Goal: Information Seeking & Learning: Learn about a topic

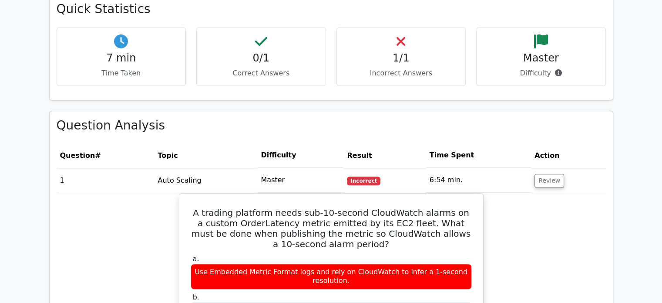
scroll to position [1269, 0]
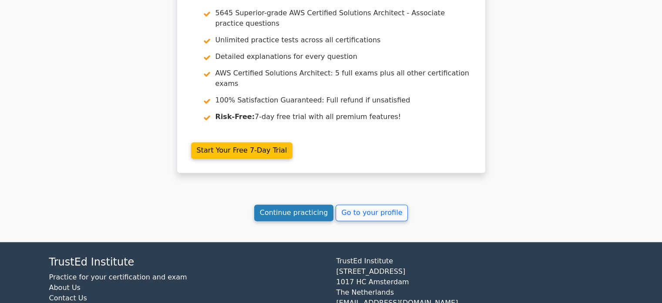
click at [328, 204] on link "Continue practicing" at bounding box center [294, 212] width 80 height 17
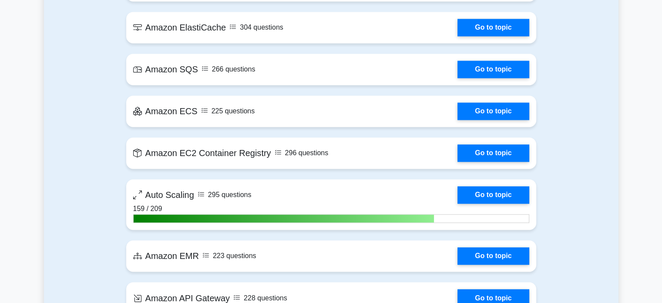
scroll to position [1370, 0]
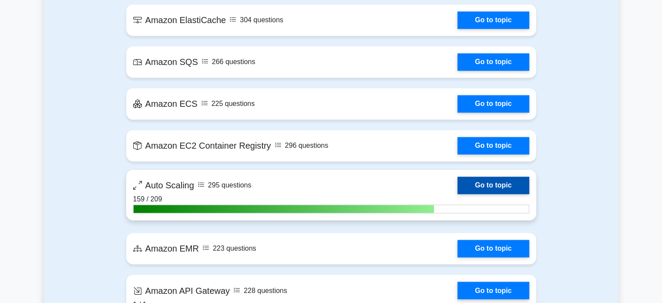
click at [496, 183] on link "Go to topic" at bounding box center [493, 184] width 71 height 17
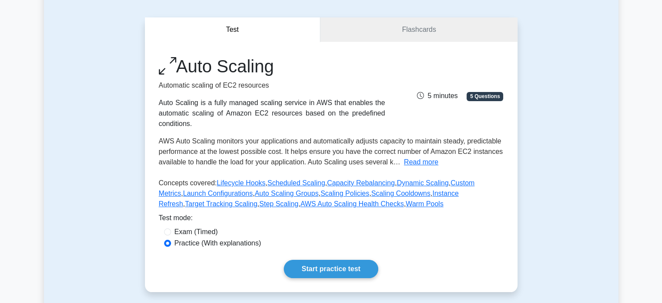
scroll to position [118, 0]
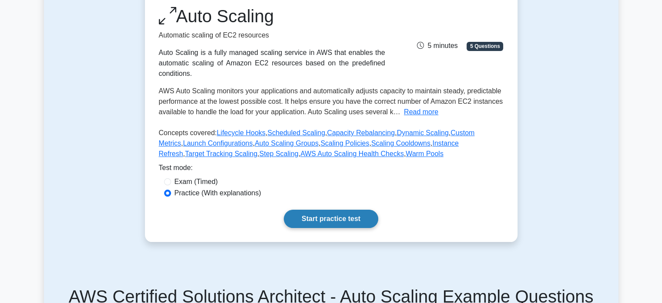
click at [344, 214] on link "Start practice test" at bounding box center [331, 218] width 94 height 18
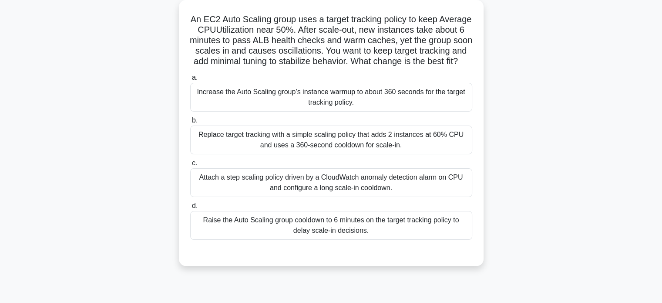
scroll to position [64, 0]
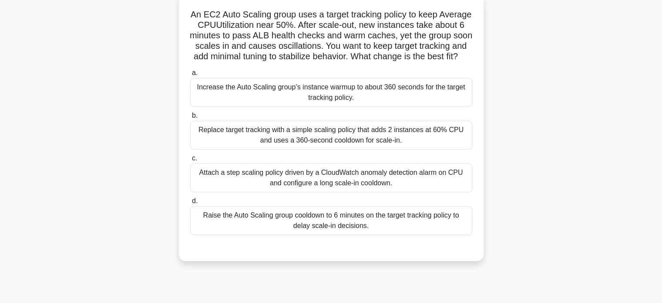
click at [390, 100] on div "Increase the Auto Scaling group’s instance warmup to about 360 seconds for the …" at bounding box center [331, 92] width 282 height 29
click at [190, 76] on input "a. Increase the Auto Scaling group’s instance warmup to about 360 seconds for t…" at bounding box center [190, 73] width 0 height 6
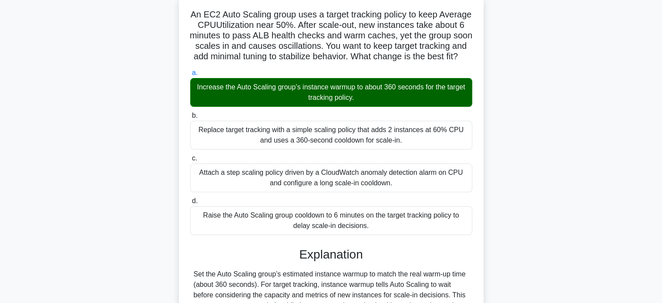
click at [198, 34] on h5 "An EC2 Auto Scaling group uses a target tracking policy to keep Average CPUUtil…" at bounding box center [331, 35] width 284 height 53
drag, startPoint x: 205, startPoint y: 17, endPoint x: 384, endPoint y: 233, distance: 280.8
click at [384, 233] on div "An EC2 Auto Scaling group uses a target tracking policy to keep Average CPUUtil…" at bounding box center [331, 231] width 298 height 465
copy div "An EC2 Auto Scaling group uses a target tracking policy to keep Average CPUUtil…"
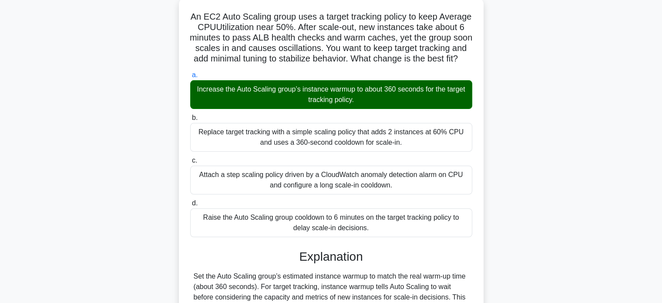
click at [553, 69] on div "An EC2 Auto Scaling group uses a target tracking policy to keep Average CPUUtil…" at bounding box center [331, 238] width 575 height 482
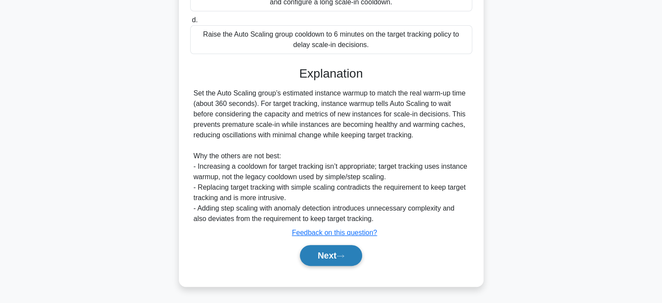
click at [343, 251] on button "Next" at bounding box center [331, 255] width 62 height 21
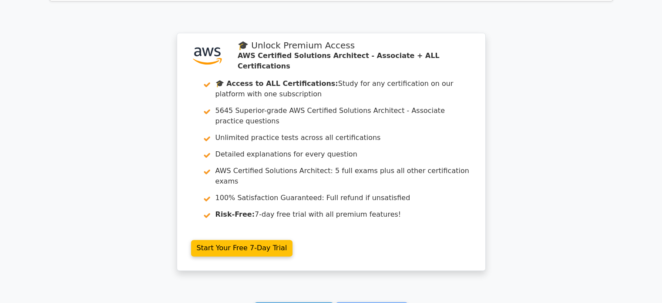
scroll to position [1299, 0]
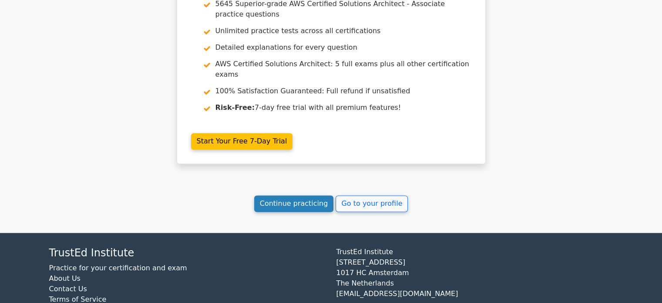
click at [300, 195] on link "Continue practicing" at bounding box center [294, 203] width 80 height 17
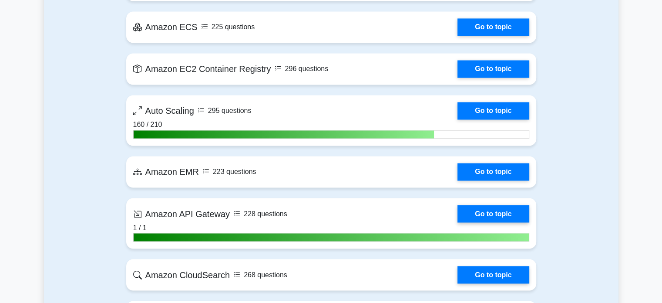
scroll to position [1443, 0]
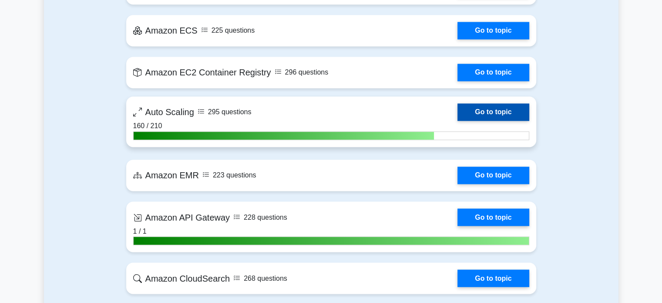
click at [508, 114] on link "Go to topic" at bounding box center [493, 111] width 71 height 17
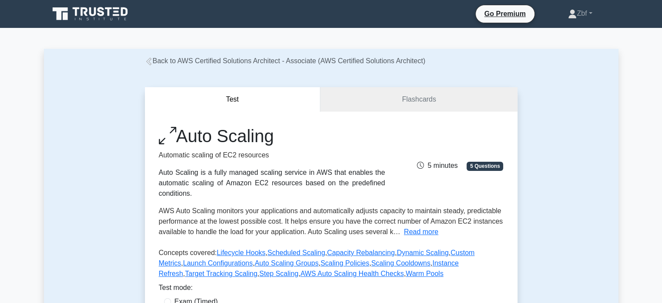
scroll to position [265, 0]
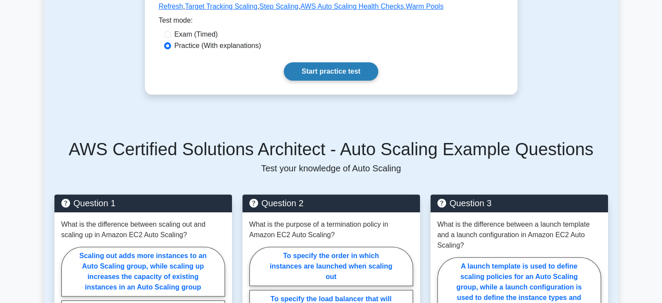
click at [352, 74] on link "Start practice test" at bounding box center [331, 71] width 94 height 18
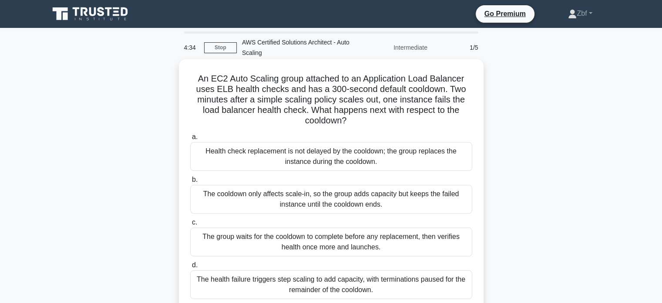
click at [379, 151] on div "Health check replacement is not delayed by the cooldown; the group replaces the…" at bounding box center [331, 156] width 282 height 29
click at [190, 140] on input "a. Health check replacement is not delayed by the cooldown; the group replaces …" at bounding box center [190, 137] width 0 height 6
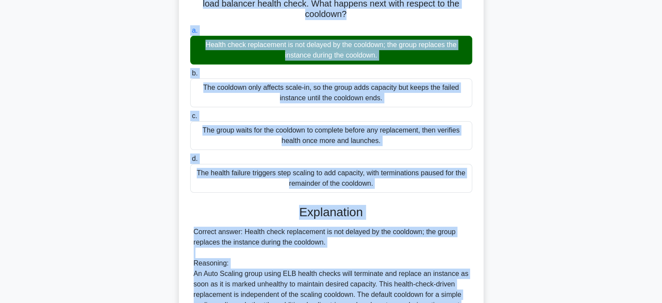
scroll to position [197, 0]
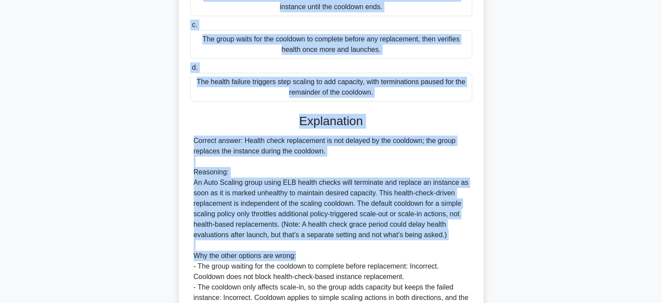
drag, startPoint x: 196, startPoint y: 80, endPoint x: 398, endPoint y: 91, distance: 202.4
click at [398, 91] on div "An EC2 Auto Scaling group attached to an Application Load Balancer uses ELB hea…" at bounding box center [331, 134] width 298 height 538
copy div "An EC2 Auto Scaling group attached to an Application Load Balancer uses ELB hea…"
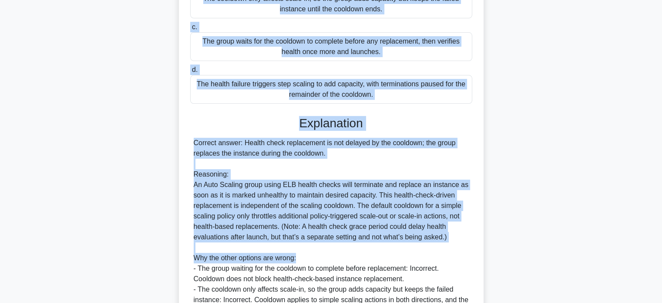
click at [559, 53] on div "An EC2 Auto Scaling group attached to an Application Load Balancer uses ELB hea…" at bounding box center [331, 141] width 575 height 555
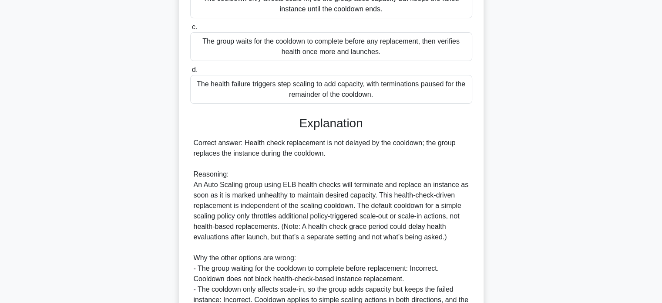
scroll to position [317, 0]
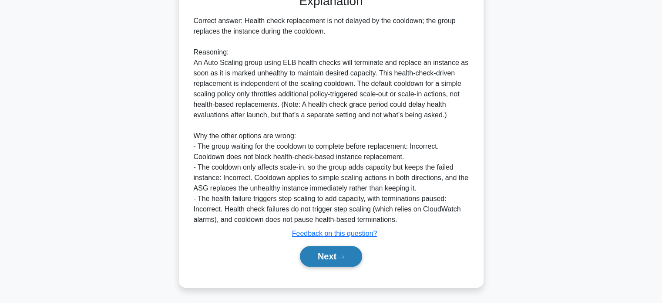
click at [331, 256] on button "Next" at bounding box center [331, 256] width 62 height 21
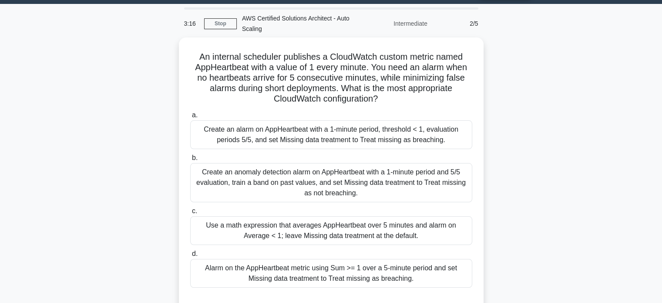
scroll to position [10, 0]
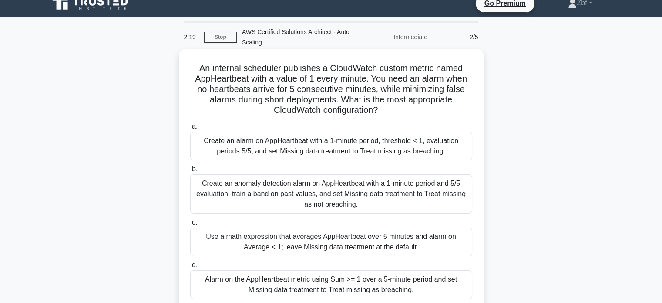
click at [404, 209] on div "Create an anomaly detection alarm on AppHeartbeat with a 1-minute period and 5/…" at bounding box center [331, 193] width 282 height 39
click at [190, 172] on input "b. Create an anomaly detection alarm on AppHeartbeat with a 1-minute period and…" at bounding box center [190, 169] width 0 height 6
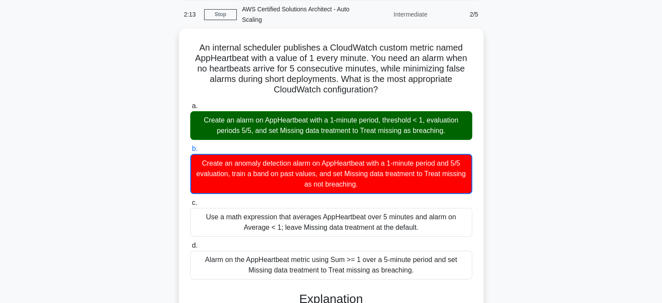
scroll to position [40, 0]
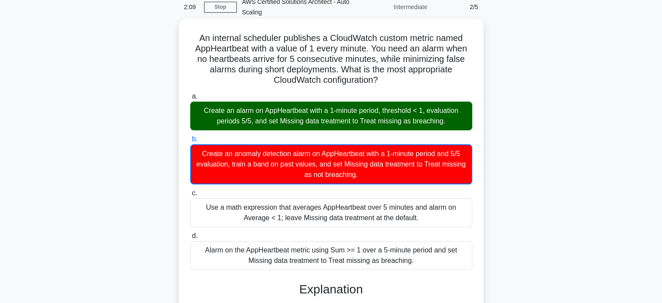
drag, startPoint x: 196, startPoint y: 38, endPoint x: 436, endPoint y: 259, distance: 325.7
click at [436, 259] on div "An internal scheduler publishes a CloudWatch custom metric named AppHeartbeat w…" at bounding box center [331, 291] width 298 height 539
copy div "An internal scheduler publishes a CloudWatch custom metric named AppHeartbeat w…"
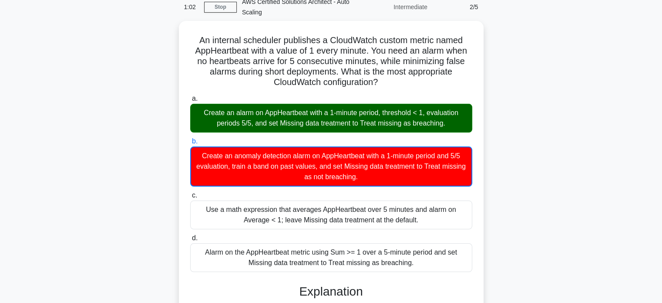
click at [562, 66] on div "An internal scheduler publishes a CloudWatch custom metric named AppHeartbeat w…" at bounding box center [331, 299] width 575 height 556
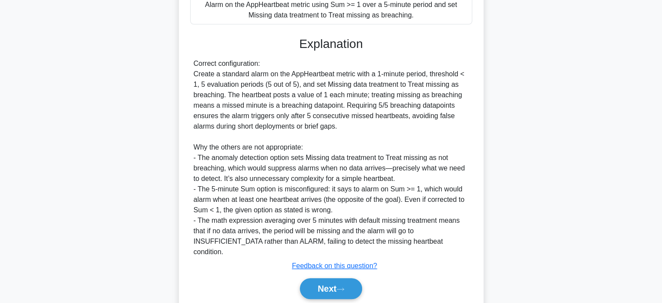
scroll to position [293, 0]
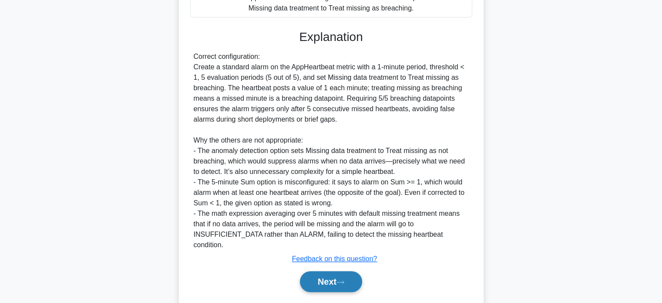
click at [356, 280] on button "Next" at bounding box center [331, 281] width 62 height 21
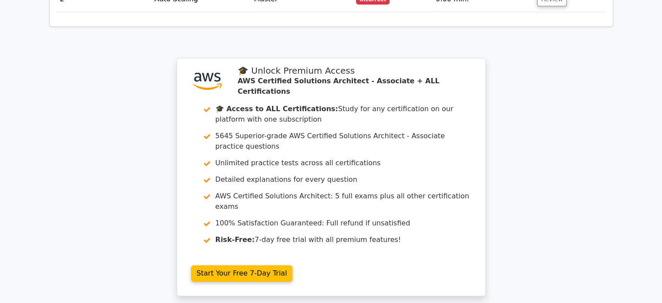
scroll to position [1314, 0]
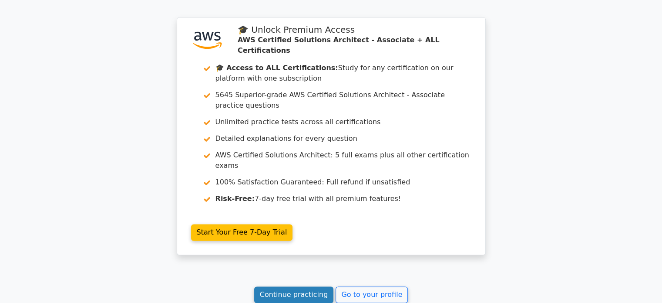
click at [324, 286] on link "Continue practicing" at bounding box center [294, 294] width 80 height 17
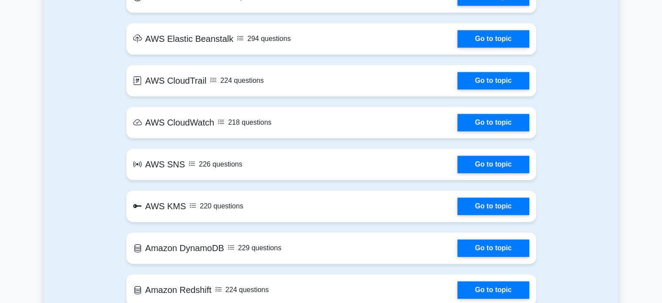
scroll to position [1324, 0]
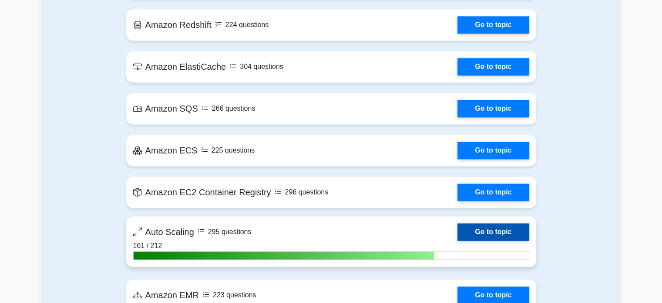
click at [492, 234] on link "Go to topic" at bounding box center [493, 231] width 71 height 17
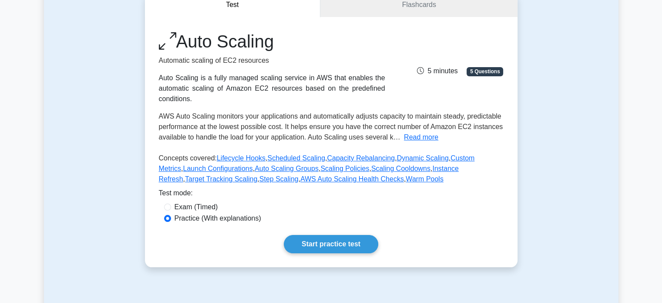
scroll to position [98, 0]
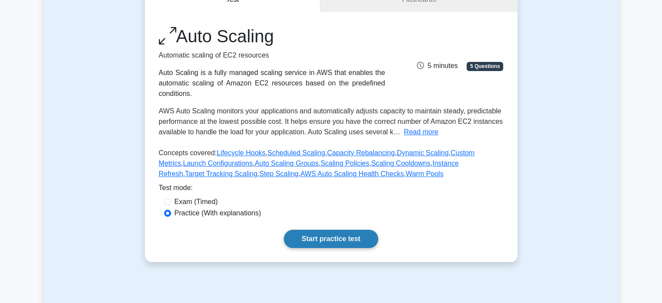
click at [367, 234] on link "Start practice test" at bounding box center [331, 238] width 94 height 18
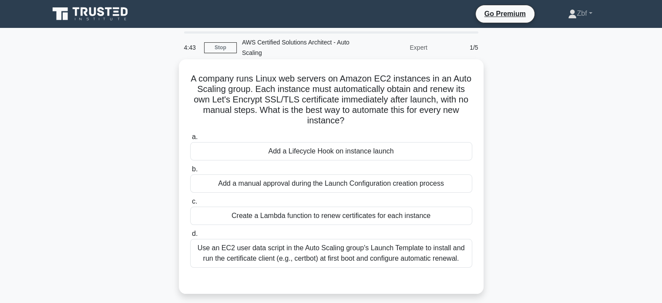
click at [387, 253] on div "Use an EC2 user data script in the Auto Scaling group's Launch Template to inst…" at bounding box center [331, 253] width 282 height 29
click at [190, 236] on input "d. Use an EC2 user data script in the Auto Scaling group's Launch Template to i…" at bounding box center [190, 234] width 0 height 6
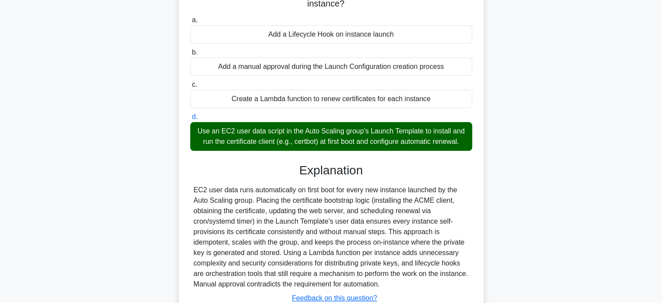
scroll to position [181, 0]
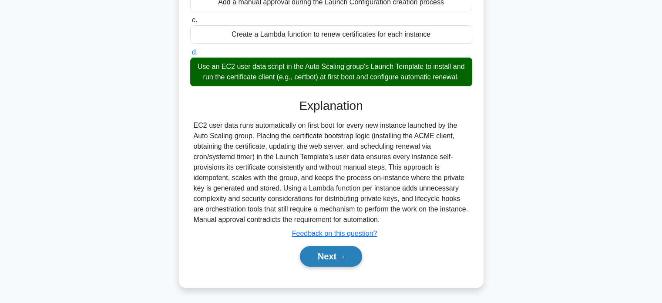
click at [326, 256] on button "Next" at bounding box center [331, 256] width 62 height 21
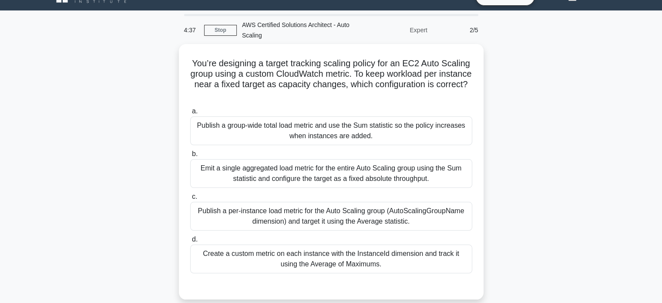
scroll to position [11, 0]
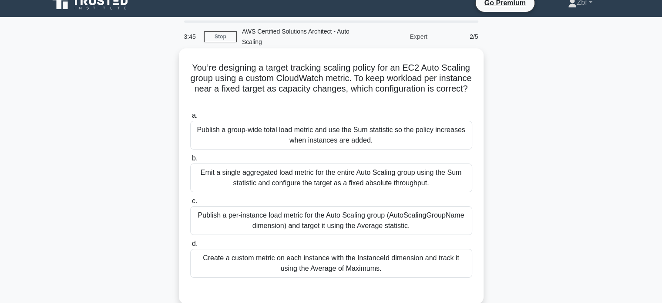
click at [404, 130] on div "Publish a group‑wide total load metric and use the Sum statistic so the policy …" at bounding box center [331, 135] width 282 height 29
click at [190, 118] on input "a. Publish a group‑wide total load metric and use the Sum statistic so the poli…" at bounding box center [190, 116] width 0 height 6
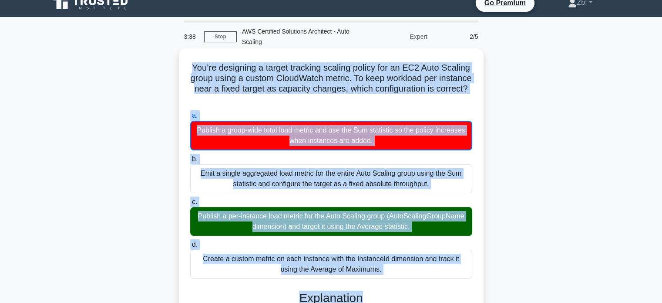
scroll to position [20, 0]
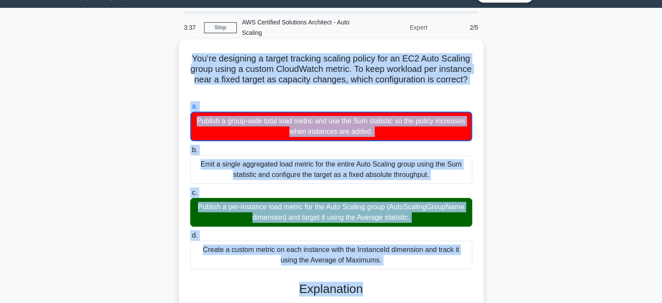
drag, startPoint x: 204, startPoint y: 66, endPoint x: 379, endPoint y: 262, distance: 262.5
copy div "You’re designing a target tracking scaling policy for an EC2 Auto Scaling group…"
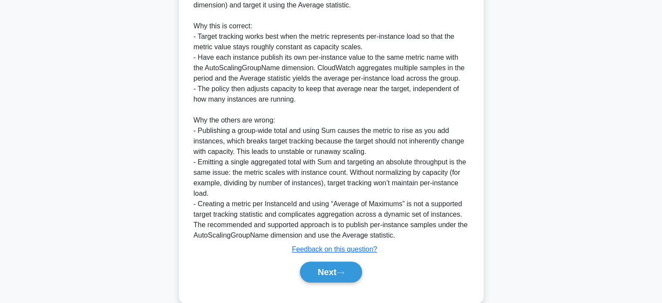
scroll to position [347, 0]
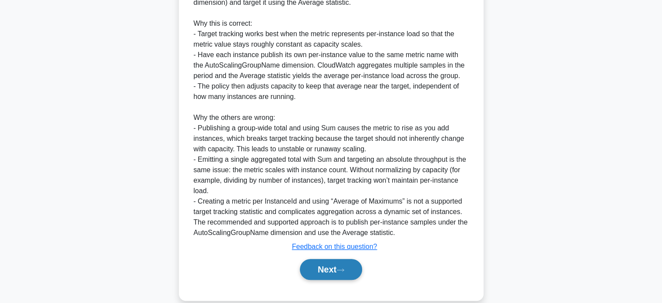
click at [324, 270] on button "Next" at bounding box center [331, 269] width 62 height 21
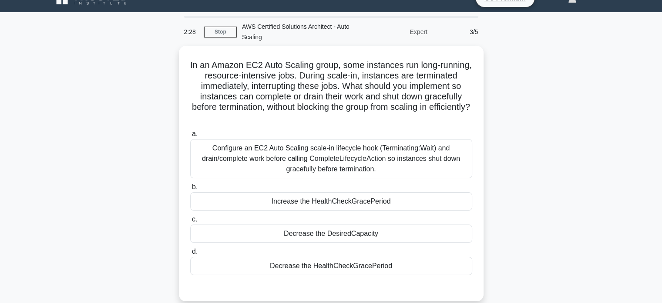
scroll to position [14, 0]
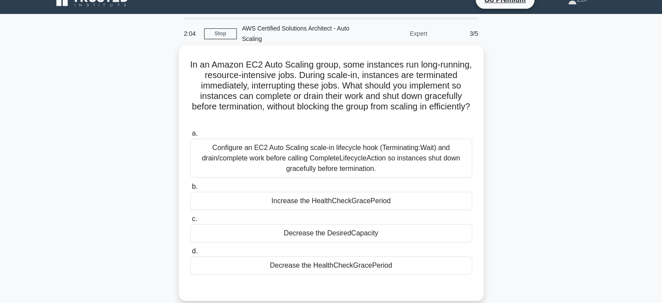
click at [425, 165] on div "Configure an EC2 Auto Scaling scale-in lifecycle hook (Terminating:Wait) and dr…" at bounding box center [331, 157] width 282 height 39
click at [190, 136] on input "a. Configure an EC2 Auto Scaling scale-in lifecycle hook (Terminating:Wait) and…" at bounding box center [190, 134] width 0 height 6
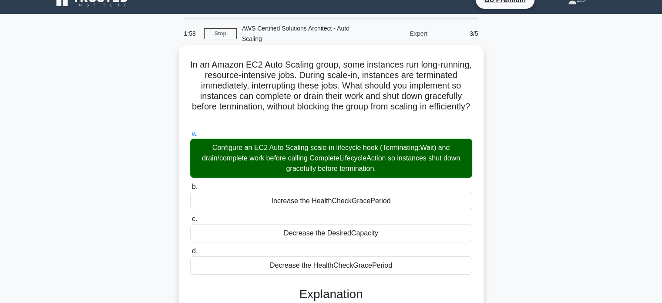
drag, startPoint x: 198, startPoint y: 58, endPoint x: 405, endPoint y: 265, distance: 293.1
click at [405, 265] on div "In an Amazon EC2 Auto Scaling group, some instances run long-running, resource-…" at bounding box center [331, 265] width 298 height 433
copy div "In an Amazon EC2 Auto Scaling group, some instances run long-running, resource-…"
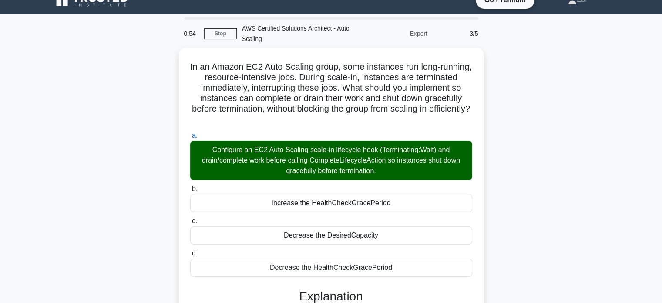
click at [504, 104] on div "In an Amazon EC2 Auto Scaling group, some instances run long-running, resource-…" at bounding box center [331, 272] width 575 height 451
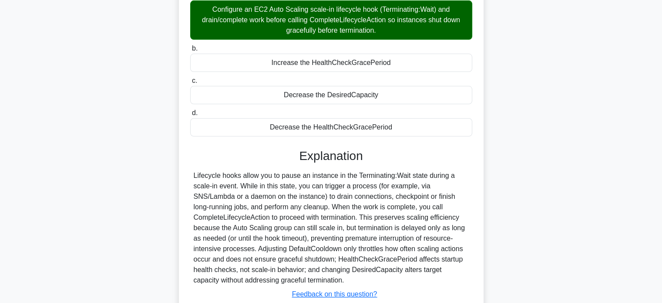
scroll to position [179, 0]
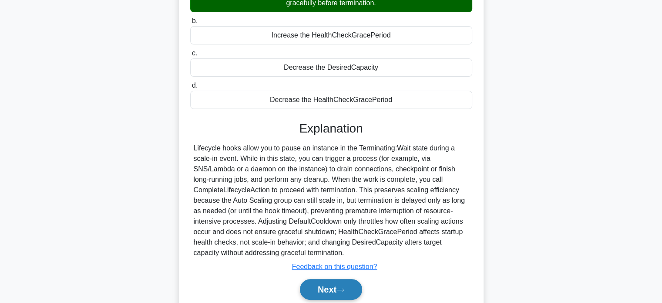
click at [362, 286] on button "Next" at bounding box center [331, 289] width 62 height 21
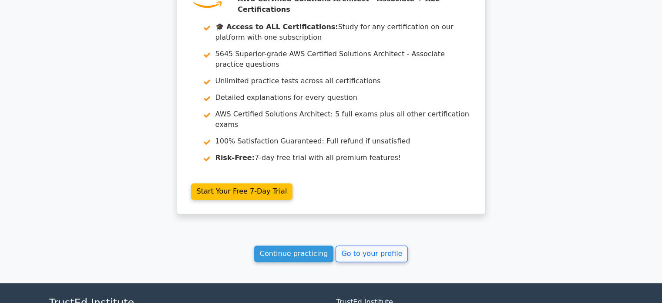
scroll to position [1274, 0]
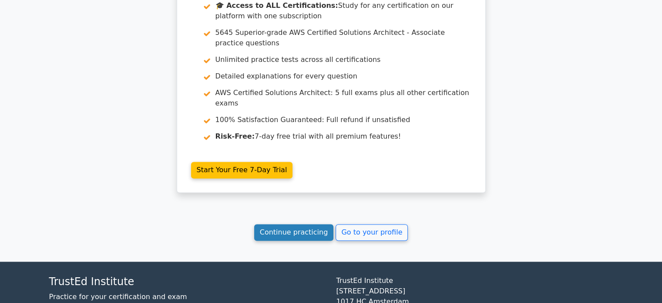
click at [305, 224] on link "Continue practicing" at bounding box center [294, 232] width 80 height 17
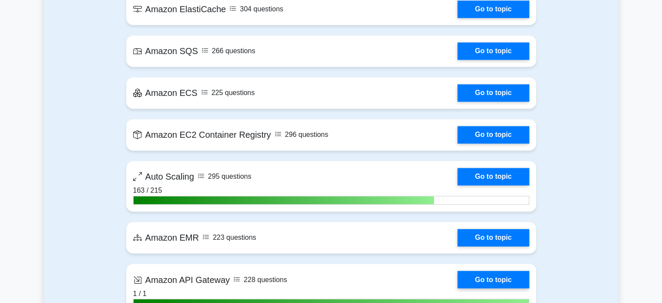
scroll to position [1363, 0]
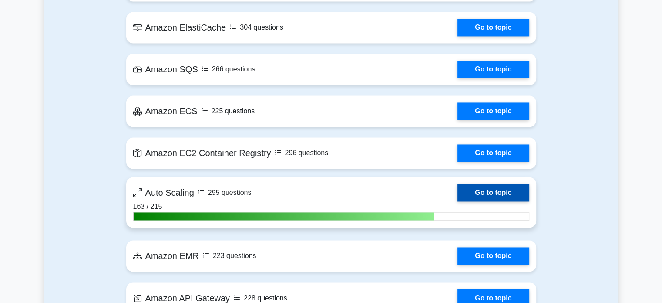
click at [498, 193] on link "Go to topic" at bounding box center [493, 192] width 71 height 17
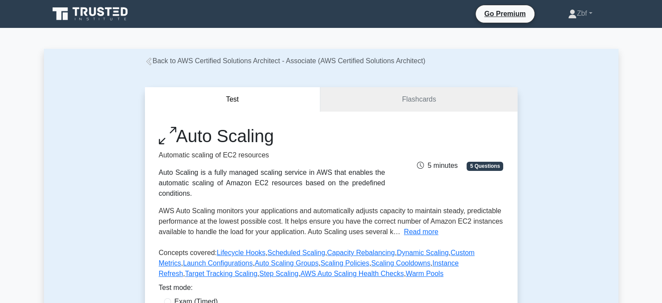
scroll to position [265, 0]
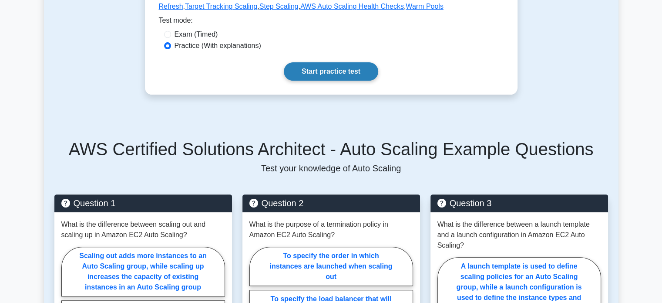
click at [344, 79] on link "Start practice test" at bounding box center [331, 71] width 94 height 18
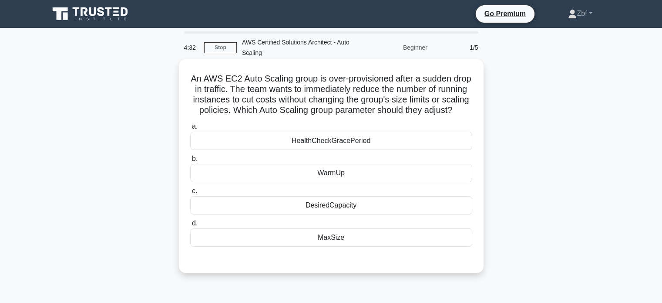
click at [342, 214] on div "DesiredCapacity" at bounding box center [331, 205] width 282 height 18
click at [190, 194] on input "c. DesiredCapacity" at bounding box center [190, 191] width 0 height 6
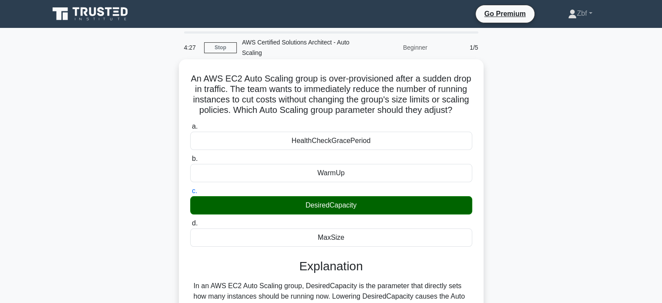
drag, startPoint x: 199, startPoint y: 78, endPoint x: 354, endPoint y: 251, distance: 232.6
click at [354, 251] on div "An AWS EC2 Auto Scaling group is over-provisioned after a sudden drop in traffi…" at bounding box center [331, 243] width 298 height 360
copy div "An AWS EC2 Auto Scaling group is over-provisioned after a sudden drop in traffi…"
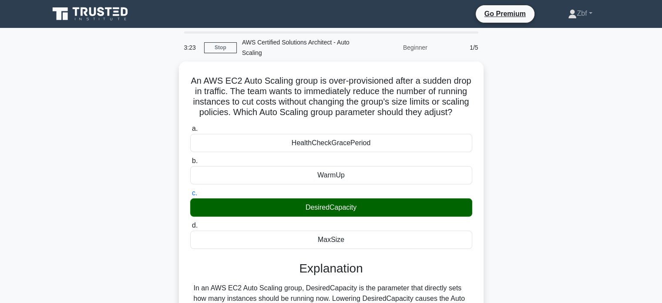
click at [529, 125] on div "An AWS EC2 Auto Scaling group is over-provisioned after a sudden drop in traffi…" at bounding box center [331, 250] width 575 height 378
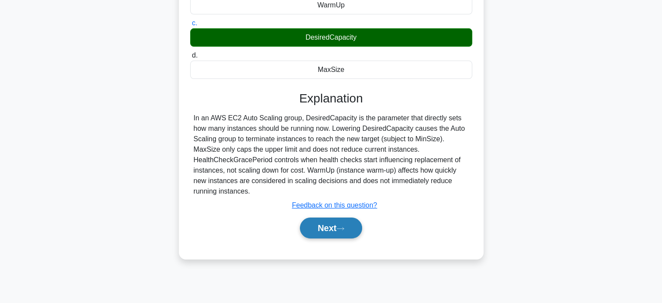
click at [355, 238] on button "Next" at bounding box center [331, 227] width 62 height 21
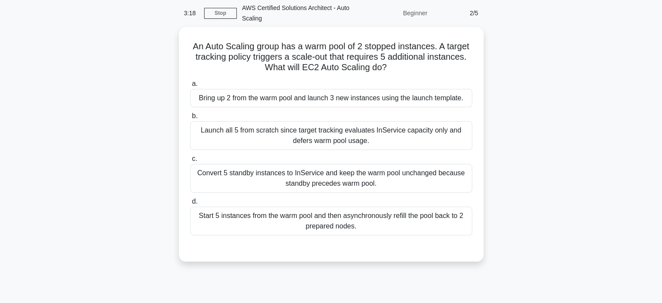
scroll to position [26, 0]
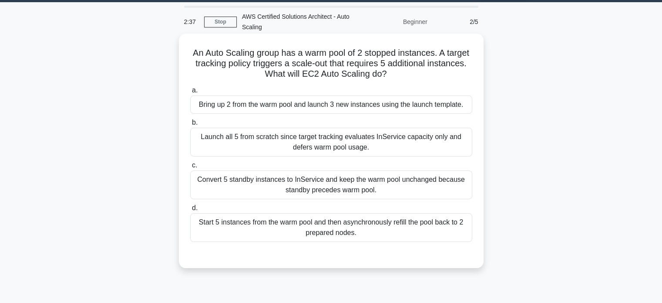
click at [405, 102] on div "Bring up 2 from the warm pool and launch 3 new instances using the launch templ…" at bounding box center [331, 104] width 282 height 18
click at [190, 93] on input "a. Bring up 2 from the warm pool and launch 3 new instances using the launch te…" at bounding box center [190, 91] width 0 height 6
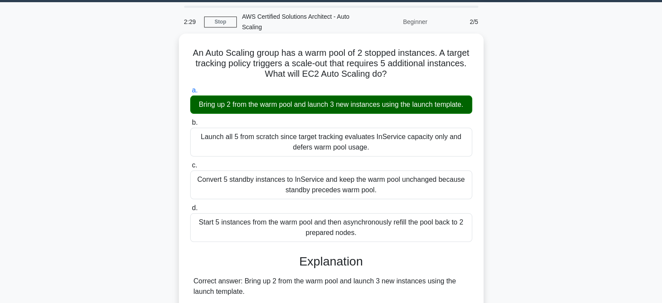
drag, startPoint x: 202, startPoint y: 54, endPoint x: 369, endPoint y: 234, distance: 245.6
copy div "An Auto Scaling group has a warm pool of 2 stopped instances. A target tracking…"
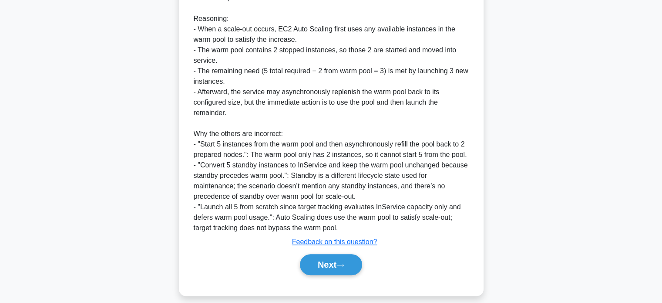
scroll to position [324, 0]
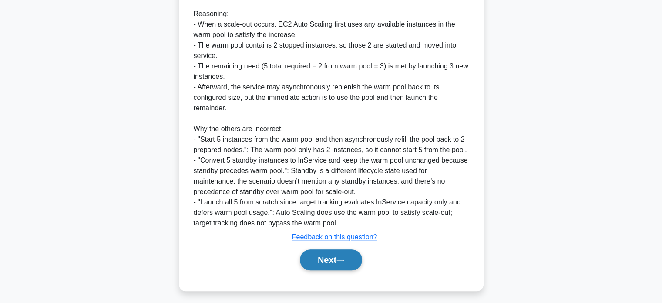
click at [332, 256] on button "Next" at bounding box center [331, 259] width 62 height 21
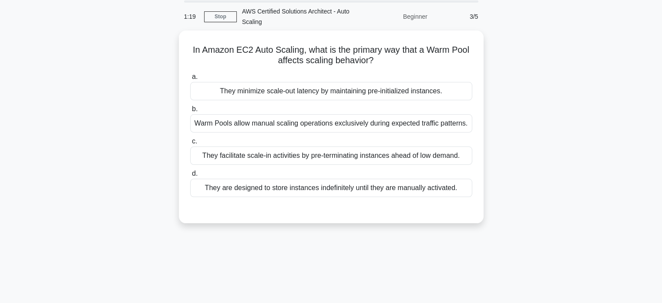
scroll to position [27, 0]
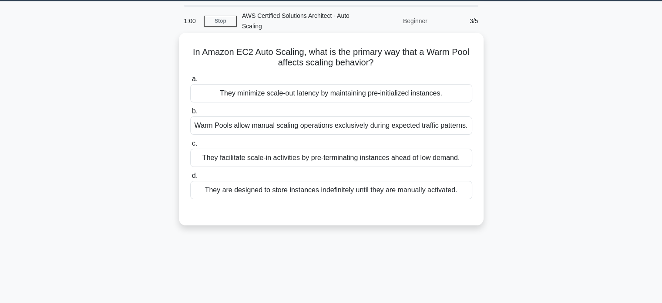
click at [447, 94] on div "They minimize scale-out latency by maintaining pre-initialized instances." at bounding box center [331, 93] width 282 height 18
click at [190, 82] on input "a. They minimize scale-out latency by maintaining pre-initialized instances." at bounding box center [190, 79] width 0 height 6
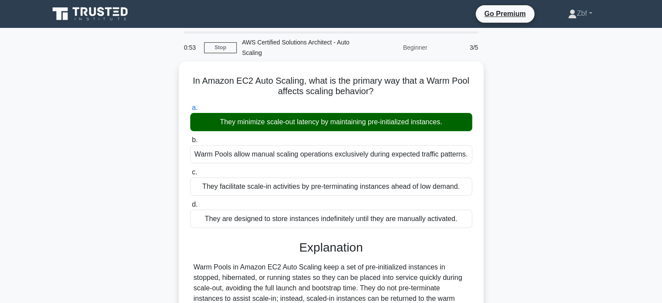
scroll to position [168, 0]
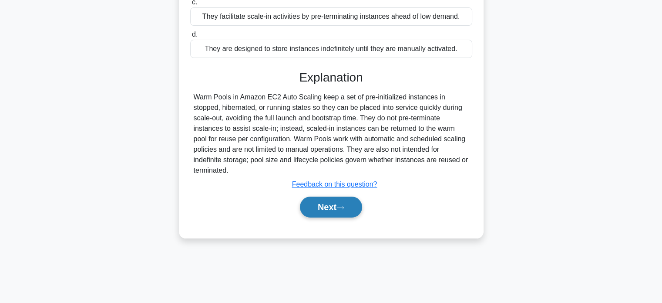
click at [334, 202] on button "Next" at bounding box center [331, 206] width 62 height 21
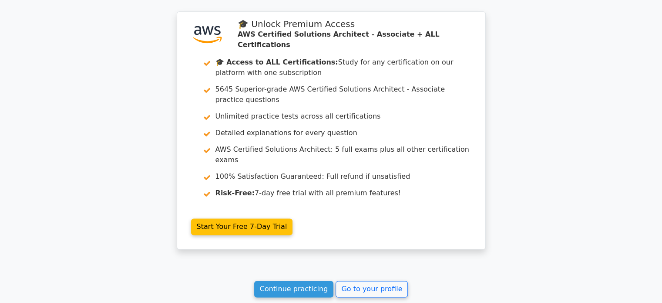
scroll to position [1183, 0]
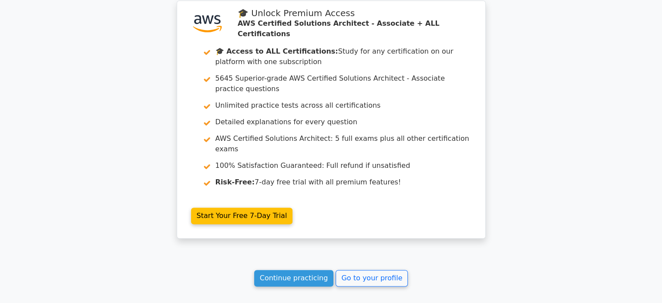
click at [290, 270] on link "Continue practicing" at bounding box center [294, 278] width 80 height 17
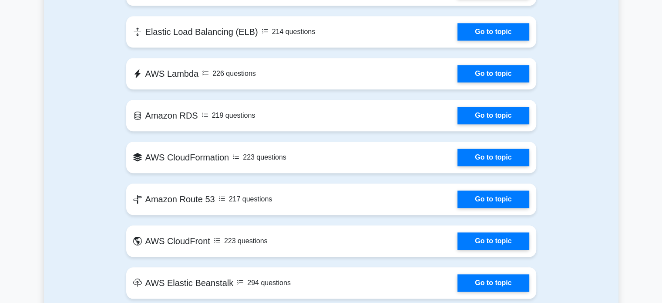
scroll to position [1324, 0]
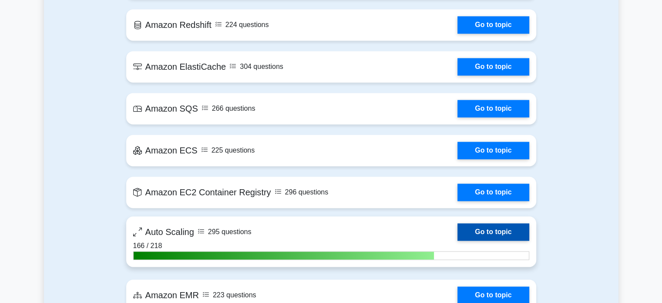
click at [500, 234] on link "Go to topic" at bounding box center [493, 231] width 71 height 17
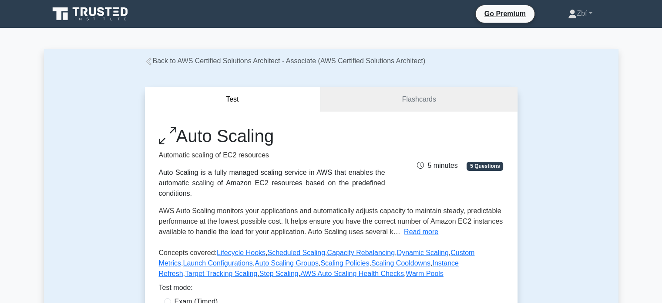
scroll to position [265, 0]
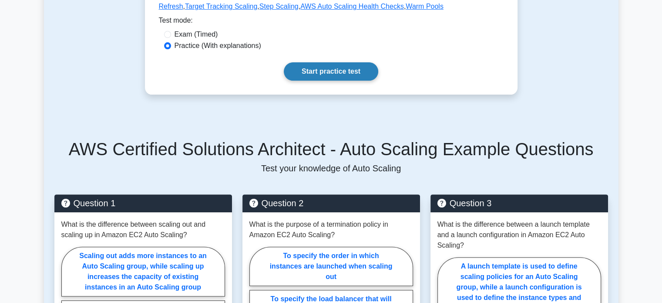
click at [347, 67] on link "Start practice test" at bounding box center [331, 71] width 94 height 18
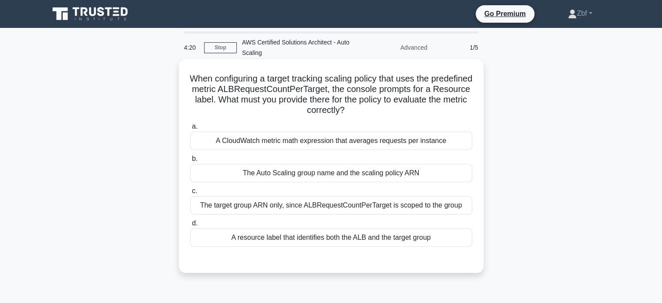
click at [315, 236] on div "A resource label that identifies both the ALB and the target group" at bounding box center [331, 237] width 282 height 18
click at [190, 226] on input "d. A resource label that identifies both the ALB and the target group" at bounding box center [190, 223] width 0 height 6
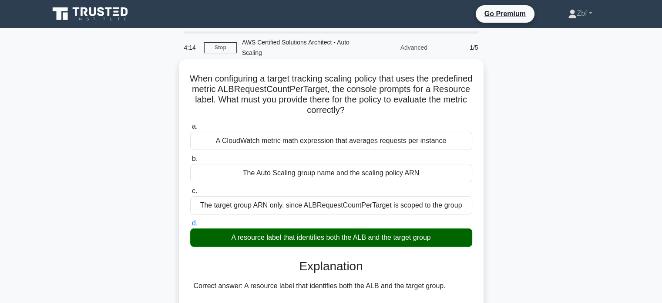
drag, startPoint x: 207, startPoint y: 77, endPoint x: 452, endPoint y: 239, distance: 294.1
click at [452, 239] on div "When configuring a target tracking scaling policy that uses the predefined metr…" at bounding box center [331, 285] width 298 height 444
copy div "When configuring a target tracking scaling policy that uses the predefined metr…"
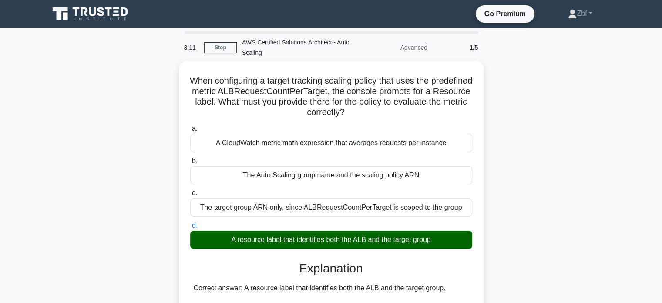
click at [529, 85] on div "When configuring a target tracking scaling policy that uses the predefined metr…" at bounding box center [331, 291] width 575 height 461
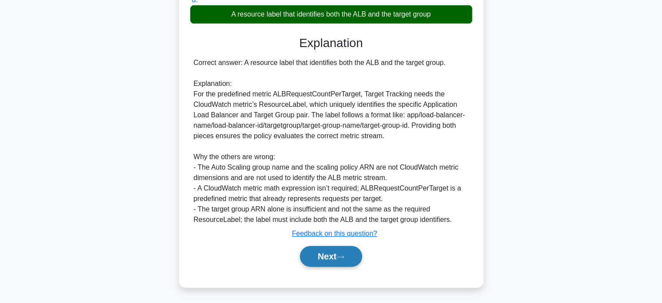
click at [360, 254] on button "Next" at bounding box center [331, 256] width 62 height 21
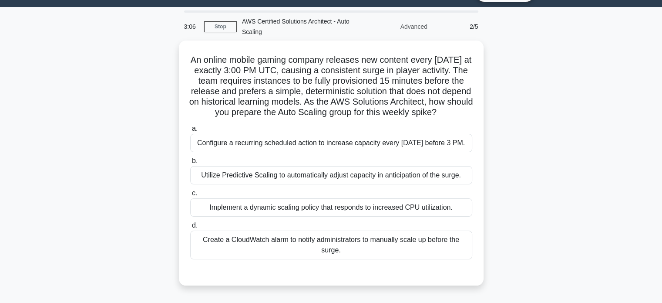
scroll to position [19, 0]
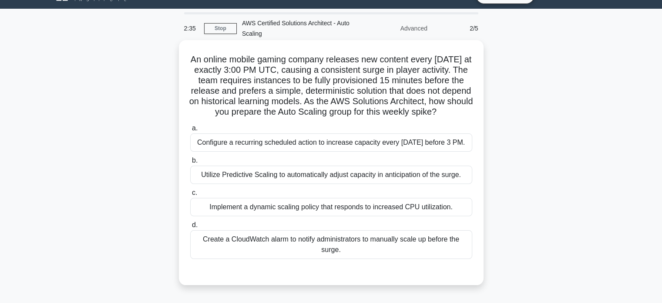
click at [442, 151] on div "Configure a recurring scheduled action to increase capacity every Friday before…" at bounding box center [331, 142] width 282 height 18
click at [190, 131] on input "a. Configure a recurring scheduled action to increase capacity every Friday bef…" at bounding box center [190, 128] width 0 height 6
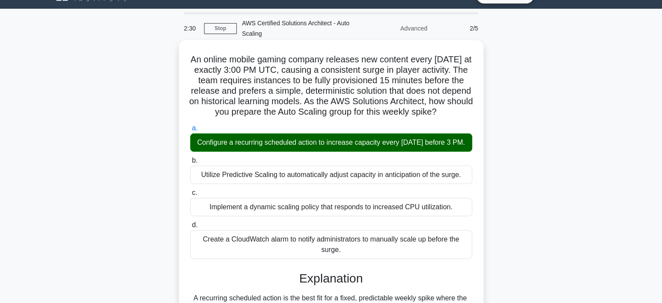
drag, startPoint x: 195, startPoint y: 58, endPoint x: 355, endPoint y: 261, distance: 258.5
click at [355, 261] on div "An online mobile gaming company releases new content every Friday at exactly 3:…" at bounding box center [331, 250] width 298 height 412
copy div "An online mobile gaming company releases new content every Friday at exactly 3:…"
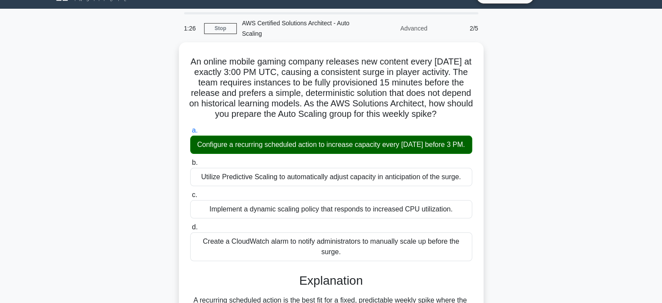
click at [490, 78] on div "An online mobile gaming company releases new content every Friday at exactly 3:…" at bounding box center [331, 257] width 575 height 430
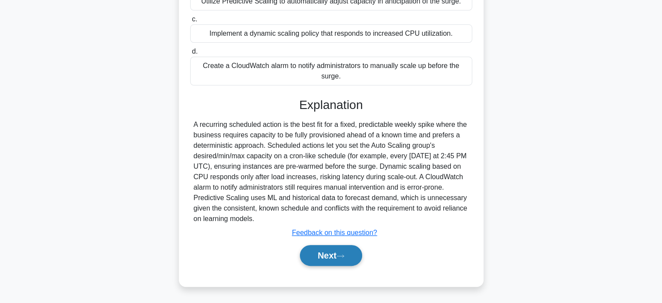
click at [346, 253] on button "Next" at bounding box center [331, 255] width 62 height 21
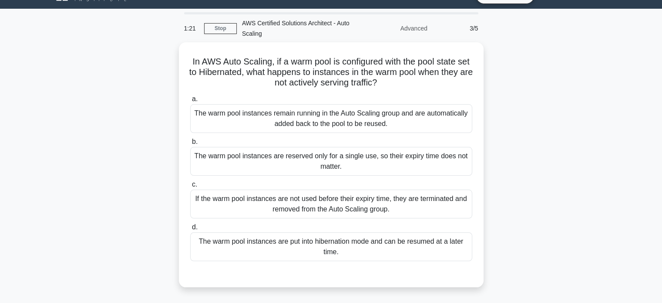
scroll to position [17, 0]
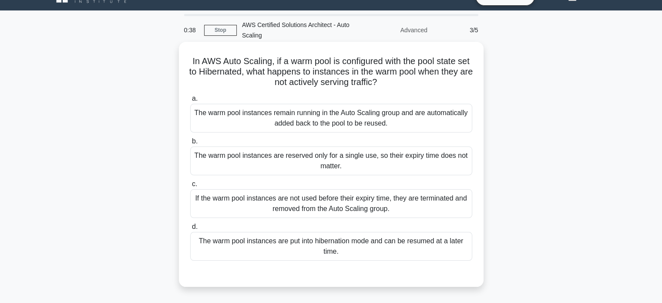
click at [371, 241] on div "The warm pool instances are put into hibernation mode and can be resumed at a l…" at bounding box center [331, 246] width 282 height 29
click at [190, 229] on input "d. The warm pool instances are put into hibernation mode and can be resumed at …" at bounding box center [190, 227] width 0 height 6
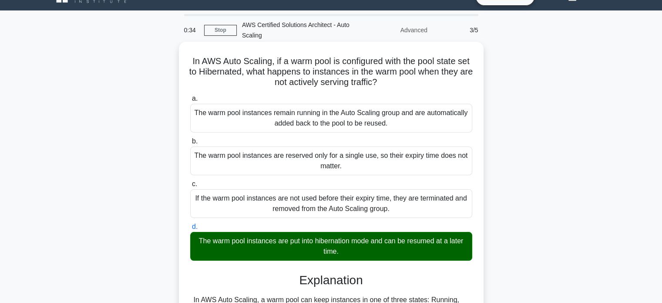
drag, startPoint x: 191, startPoint y: 59, endPoint x: 363, endPoint y: 254, distance: 260.1
click at [363, 254] on div "In AWS Auto Scaling, if a warm pool is configured with the pool state set to Hi…" at bounding box center [331, 240] width 298 height 391
copy div "In AWS Auto Scaling, if a warm pool is configured with the pool state set to Hi…"
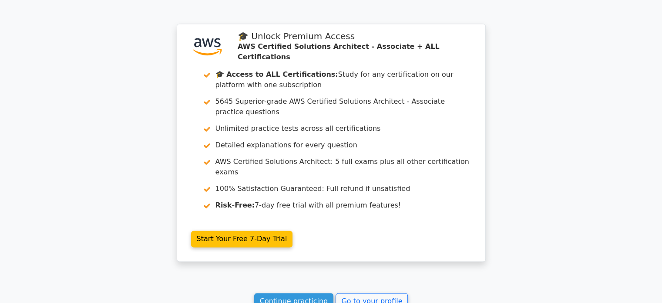
scroll to position [1279, 0]
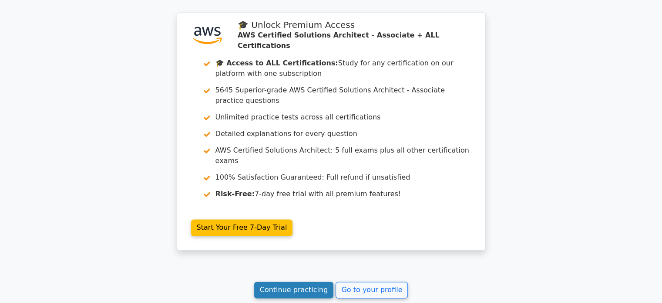
click at [318, 281] on link "Continue practicing" at bounding box center [294, 289] width 80 height 17
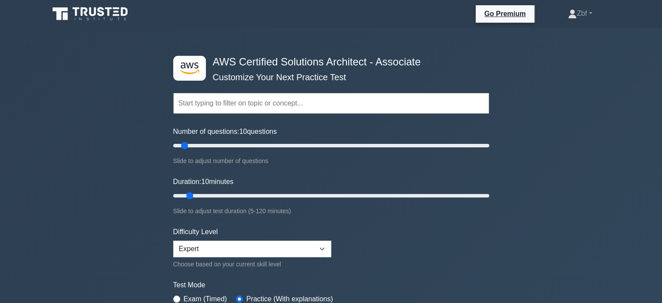
scroll to position [265, 0]
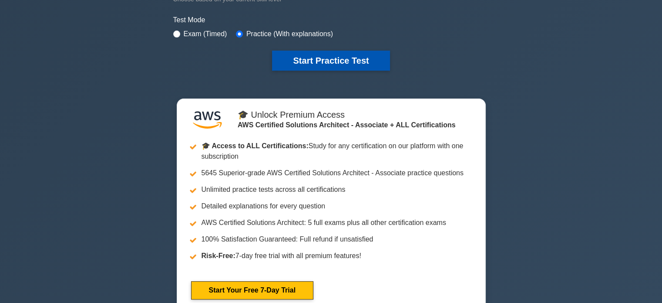
click at [371, 62] on button "Start Practice Test" at bounding box center [331, 61] width 118 height 20
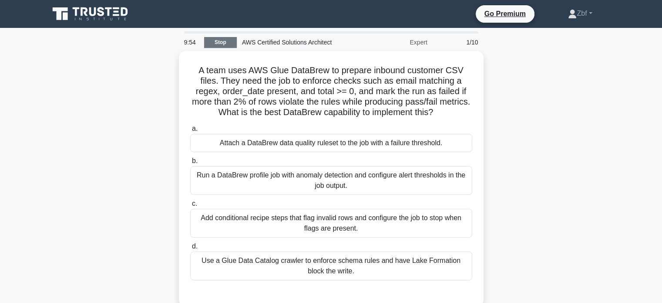
click at [216, 42] on link "Stop" at bounding box center [220, 42] width 33 height 11
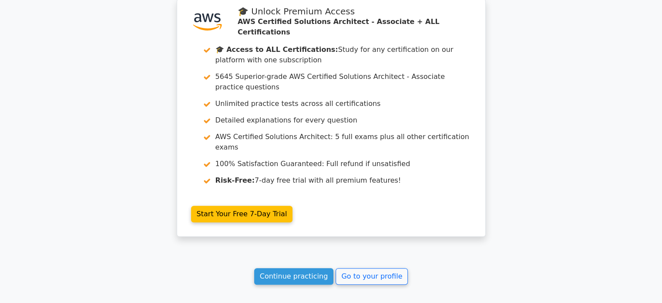
scroll to position [789, 0]
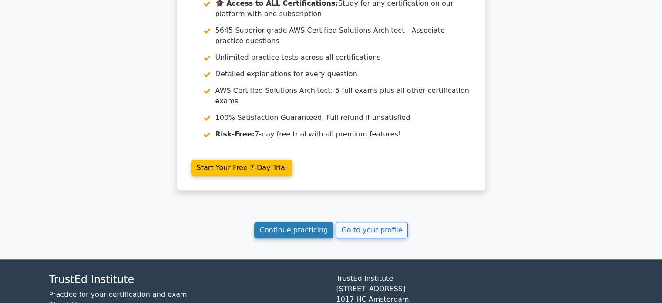
click at [323, 222] on link "Continue practicing" at bounding box center [294, 230] width 80 height 17
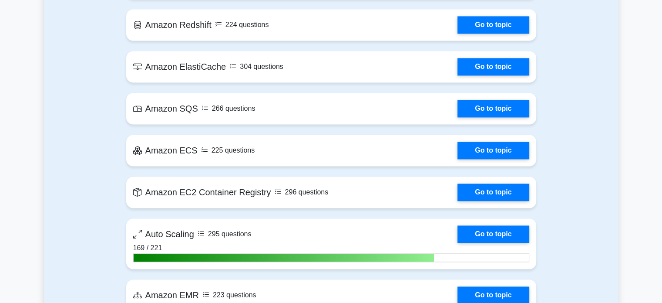
scroll to position [1412, 0]
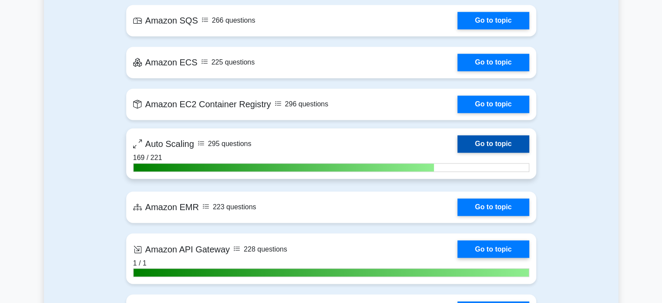
click at [515, 145] on link "Go to topic" at bounding box center [493, 143] width 71 height 17
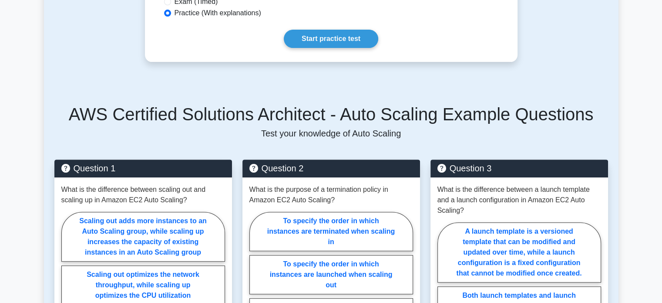
scroll to position [301, 0]
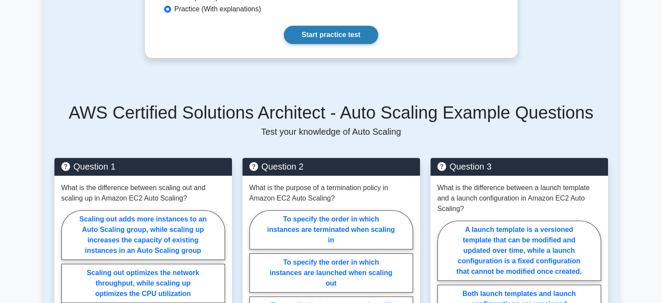
click at [368, 34] on link "Start practice test" at bounding box center [331, 35] width 94 height 18
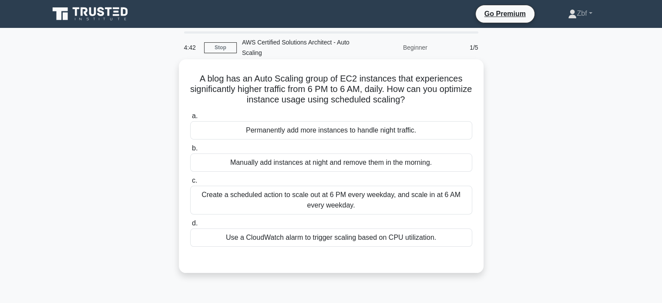
click at [392, 198] on div "Create a scheduled action to scale out at 6 PM every weekday, and scale in at 6…" at bounding box center [331, 199] width 282 height 29
click at [190, 183] on input "c. Create a scheduled action to scale out at 6 PM every weekday, and scale in a…" at bounding box center [190, 181] width 0 height 6
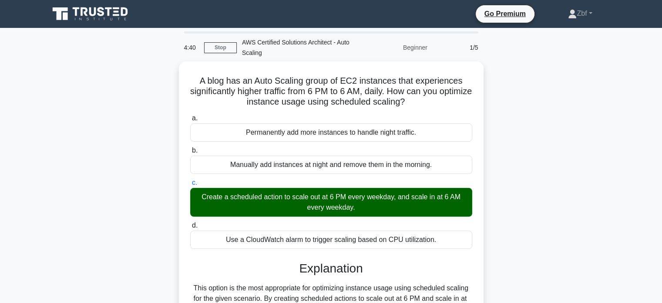
scroll to position [181, 0]
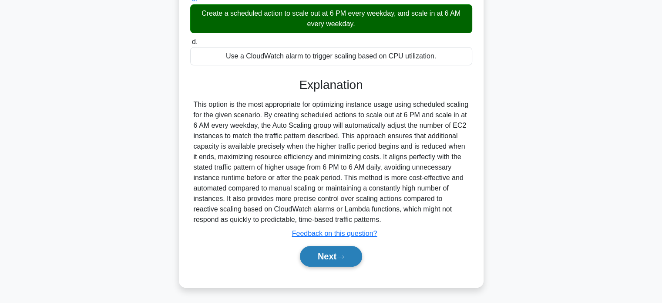
click at [346, 261] on button "Next" at bounding box center [331, 256] width 62 height 21
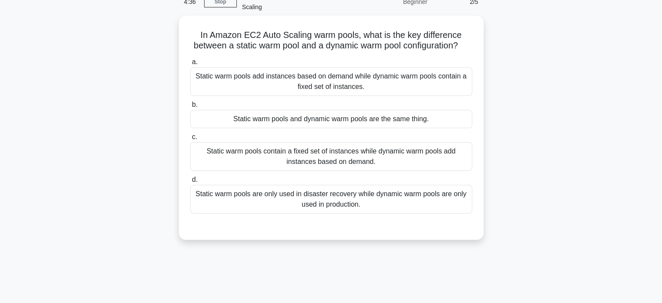
scroll to position [42, 0]
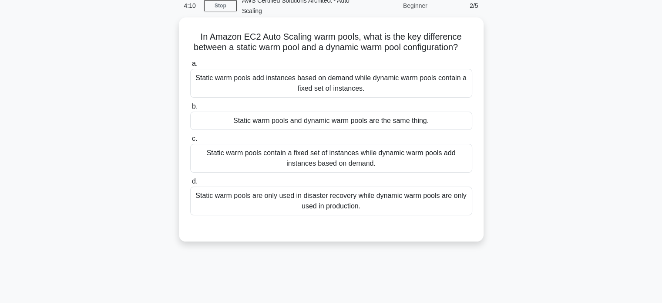
click at [417, 171] on div "Static warm pools contain a fixed set of instances while dynamic warm pools add…" at bounding box center [331, 158] width 282 height 29
click at [190, 142] on input "c. Static warm pools contain a fixed set of instances while dynamic warm pools …" at bounding box center [190, 139] width 0 height 6
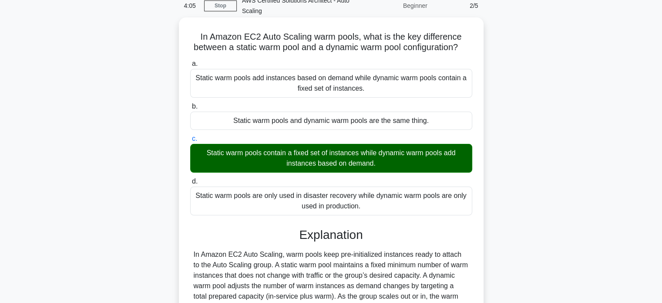
drag, startPoint x: 196, startPoint y: 37, endPoint x: 374, endPoint y: 213, distance: 250.6
click at [374, 213] on div "In Amazon EC2 Auto Scaling warm pools, what is the key difference between a sta…" at bounding box center [331, 201] width 298 height 360
copy div "In Amazon EC2 Auto Scaling warm pools, what is the key difference between a sta…"
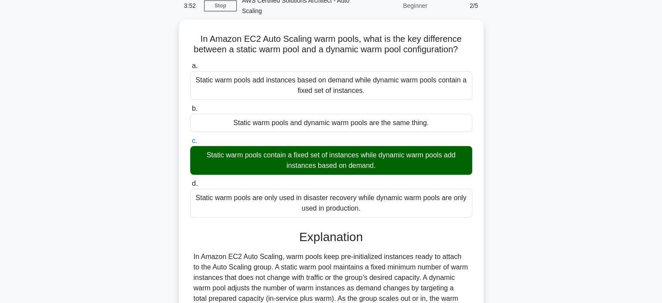
click at [572, 51] on div "In Amazon EC2 Auto Scaling warm pools, what is the key difference between a sta…" at bounding box center [331, 209] width 575 height 378
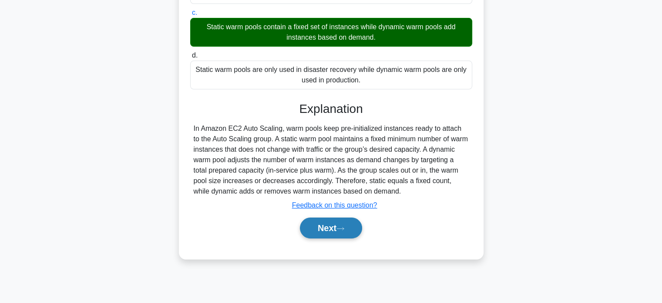
click at [354, 229] on button "Next" at bounding box center [331, 227] width 62 height 21
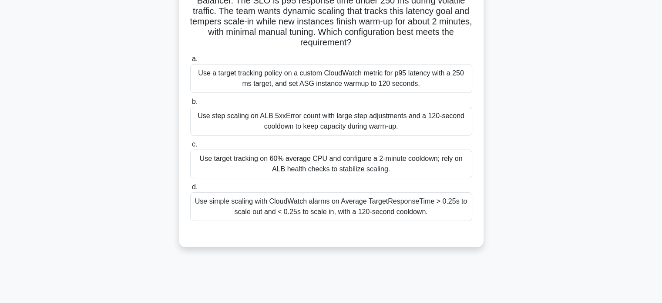
scroll to position [39, 0]
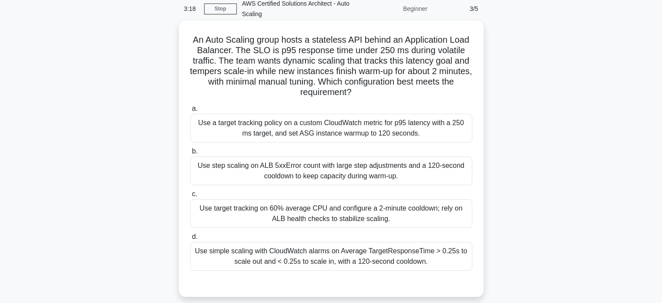
click at [413, 134] on div "Use a target tracking policy on a custom CloudWatch metric for p95 latency with…" at bounding box center [331, 128] width 282 height 29
click at [190, 111] on input "a. Use a target tracking policy on a custom CloudWatch metric for p95 latency w…" at bounding box center [190, 109] width 0 height 6
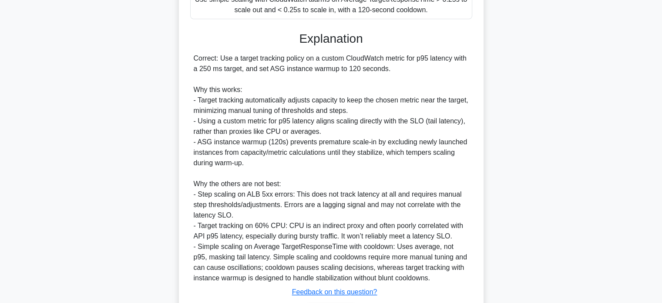
scroll to position [348, 0]
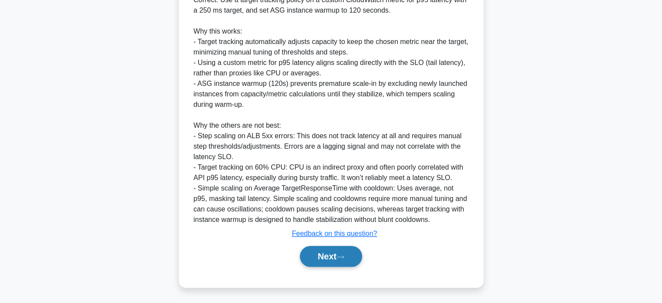
click at [341, 256] on icon at bounding box center [341, 256] width 8 height 5
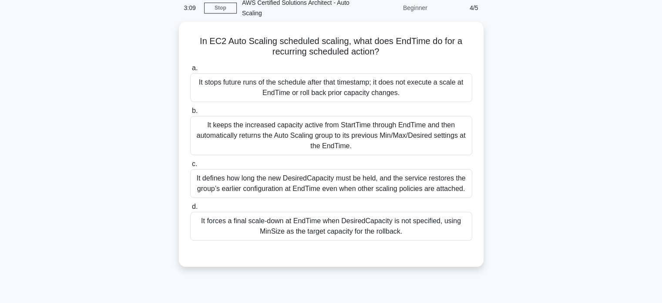
scroll to position [38, 0]
click at [391, 88] on div "It stops future runs of the schedule after that timestamp; it does not execute …" at bounding box center [331, 87] width 282 height 29
click at [190, 71] on input "a. It stops future runs of the schedule after that timestamp; it does not execu…" at bounding box center [190, 68] width 0 height 6
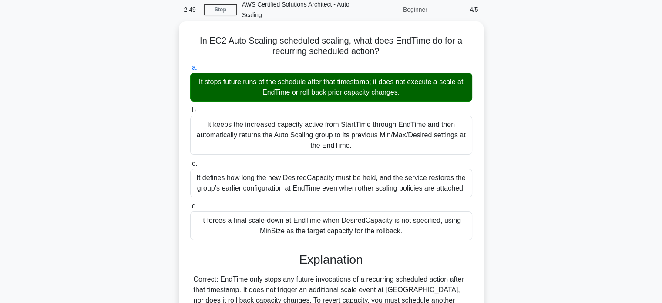
drag, startPoint x: 197, startPoint y: 33, endPoint x: 414, endPoint y: 233, distance: 295.2
click at [414, 233] on div "In EC2 Auto Scaling scheduled scaling, what does EndTime do for a recurring sch…" at bounding box center [331, 247] width 298 height 444
copy div "In EC2 Auto Scaling scheduled scaling, what does EndTime do for a recurring sch…"
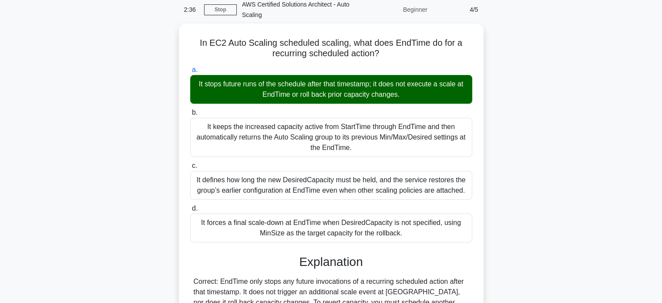
click at [549, 75] on div "In EC2 Auto Scaling scheduled scaling, what does EndTime do for a recurring sch…" at bounding box center [331, 254] width 575 height 461
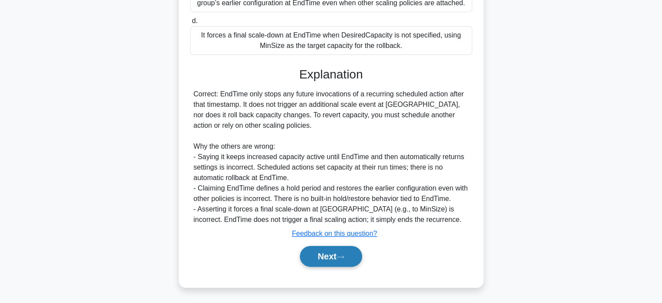
click at [362, 259] on button "Next" at bounding box center [331, 256] width 62 height 21
